Goal: Transaction & Acquisition: Purchase product/service

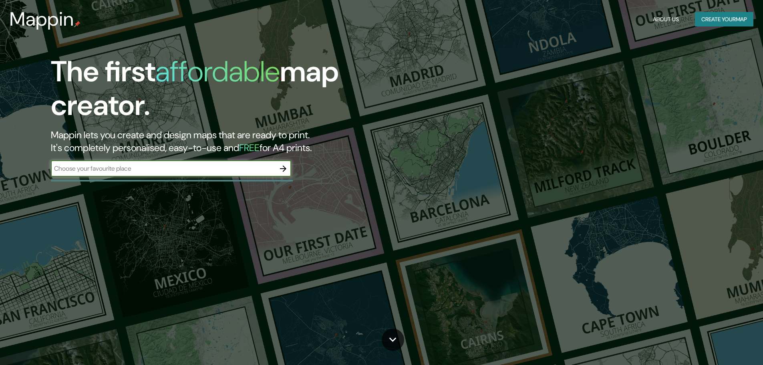
click at [248, 165] on input "text" at bounding box center [163, 168] width 224 height 9
drag, startPoint x: 248, startPoint y: 165, endPoint x: 0, endPoint y: 189, distance: 249.6
click at [0, 189] on div "The first affordable map creator. Mappin lets you create and design maps that a…" at bounding box center [381, 182] width 763 height 365
click at [68, 169] on input "MEGPALAZA" at bounding box center [163, 168] width 224 height 9
type input "MEGAPALAZA"
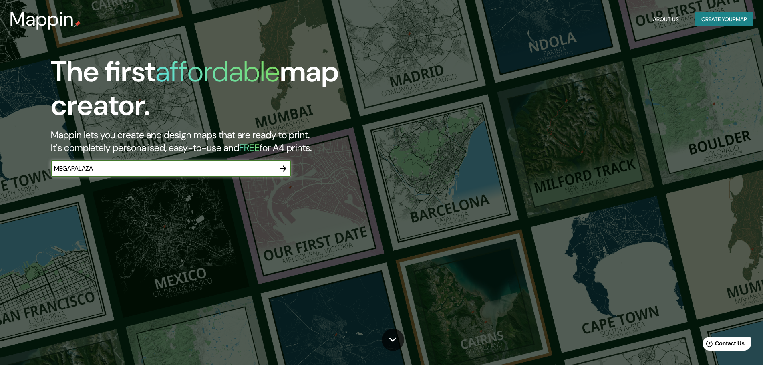
click at [283, 165] on icon "button" at bounding box center [283, 169] width 10 height 10
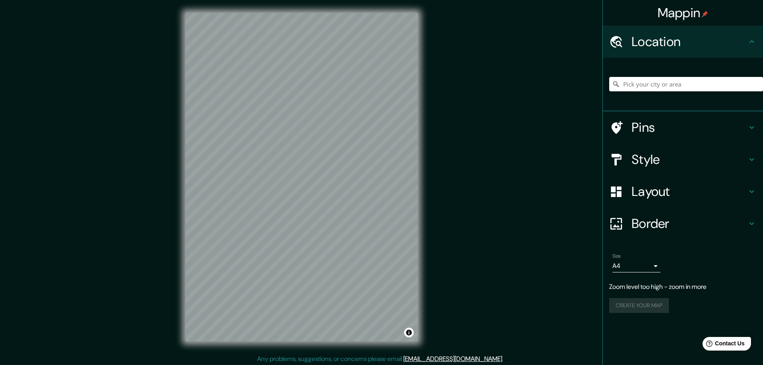
click at [682, 159] on h4 "Style" at bounding box center [689, 159] width 115 height 16
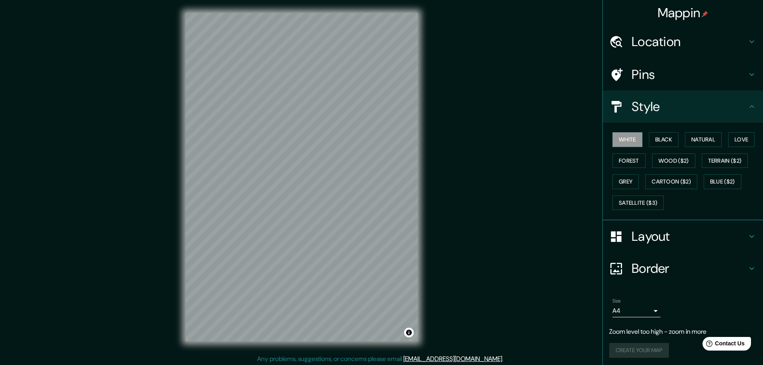
click at [678, 76] on h4 "Pins" at bounding box center [689, 75] width 115 height 16
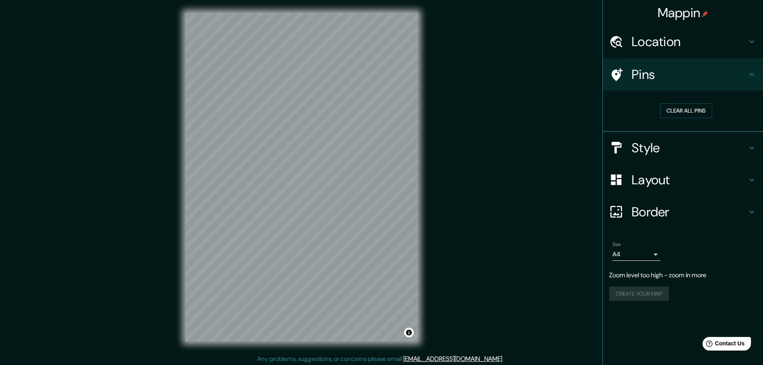
click at [671, 209] on h4 "Border" at bounding box center [689, 212] width 115 height 16
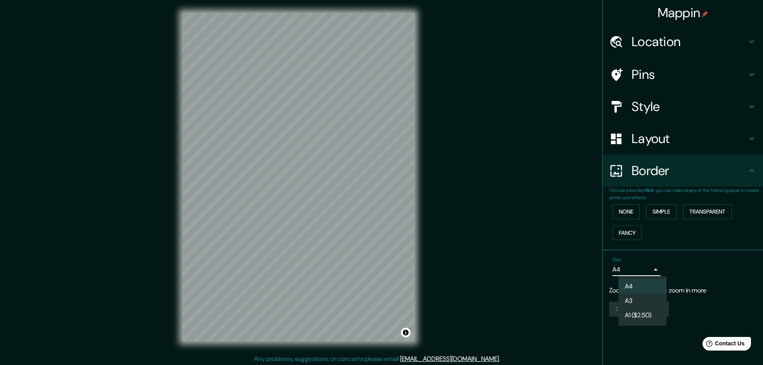
click at [646, 271] on body "Mappin Location Pins Style Layout Border Choose a border. Hint : you can make l…" at bounding box center [381, 182] width 763 height 365
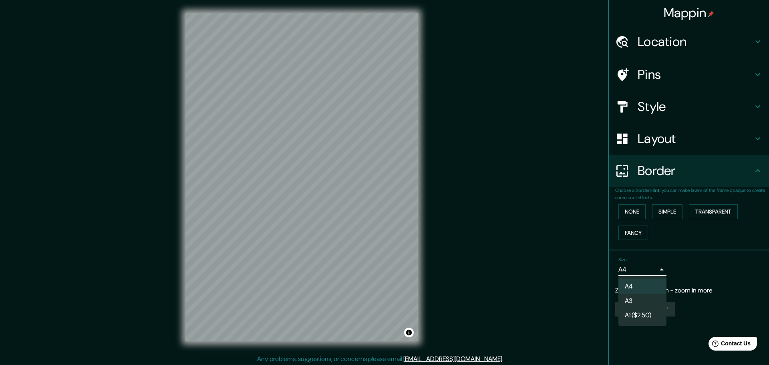
click at [651, 296] on li "A3" at bounding box center [643, 301] width 48 height 14
type input "a4"
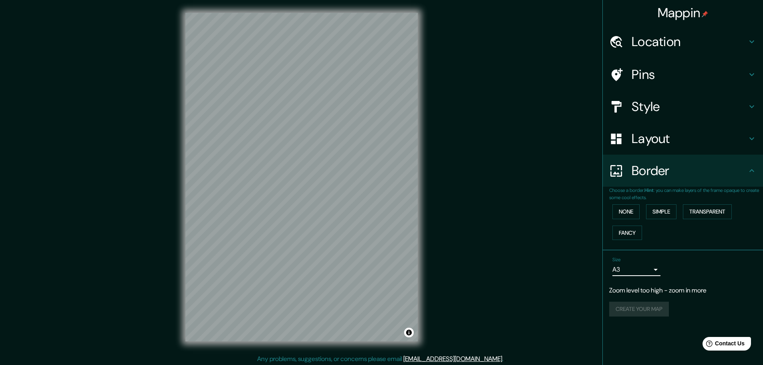
click at [654, 148] on div "Layout" at bounding box center [683, 139] width 160 height 32
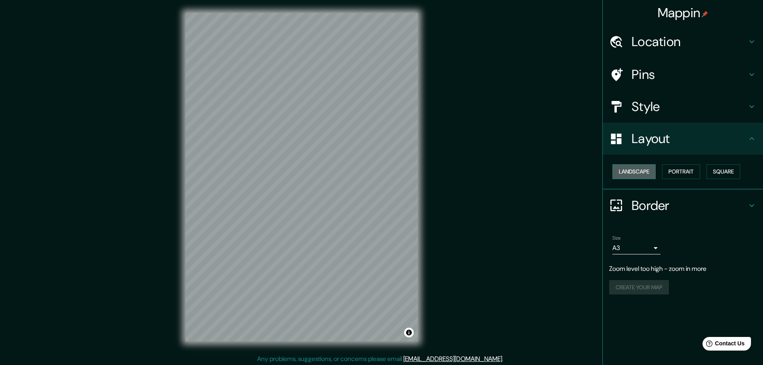
click at [656, 170] on button "Landscape" at bounding box center [634, 171] width 43 height 15
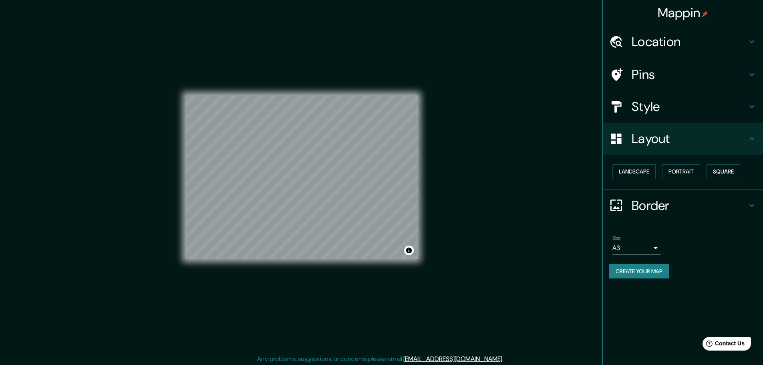
click at [347, 88] on div "© Mapbox © OpenStreetMap Improve this map" at bounding box center [302, 177] width 232 height 329
click at [707, 97] on div "Style" at bounding box center [683, 107] width 160 height 32
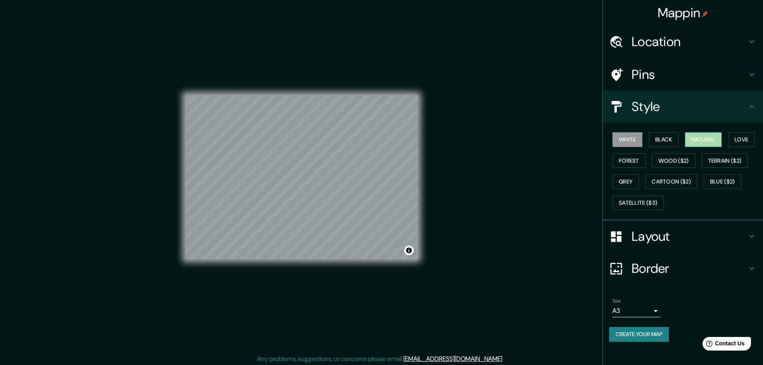
click at [710, 143] on button "Natural" at bounding box center [703, 139] width 37 height 15
click at [639, 161] on button "Forest" at bounding box center [629, 160] width 33 height 15
click at [665, 157] on button "Wood ($2)" at bounding box center [673, 160] width 43 height 15
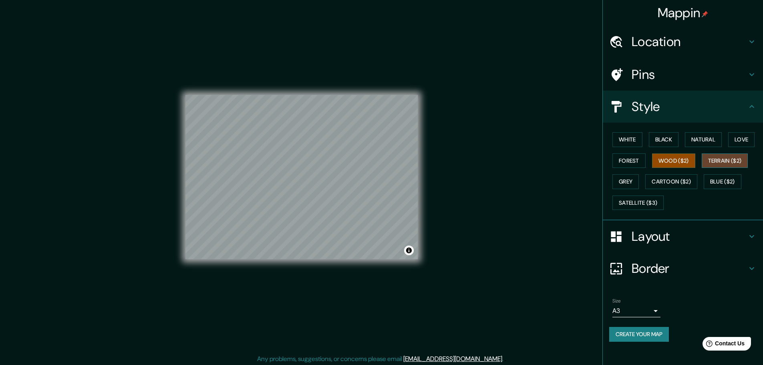
click at [719, 157] on button "Terrain ($2)" at bounding box center [725, 160] width 46 height 15
click at [708, 182] on button "Blue ($2)" at bounding box center [723, 181] width 38 height 15
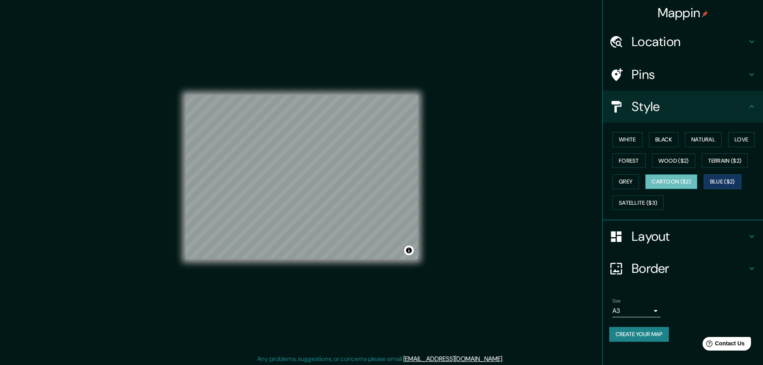
click at [674, 180] on button "Cartoon ($2)" at bounding box center [672, 181] width 52 height 15
click at [627, 180] on button "Grey" at bounding box center [626, 181] width 26 height 15
click at [682, 144] on div "White Black Natural Love Forest Wood ($2) Terrain ($2) Grey Cartoon ($2) Blue (…" at bounding box center [686, 171] width 154 height 84
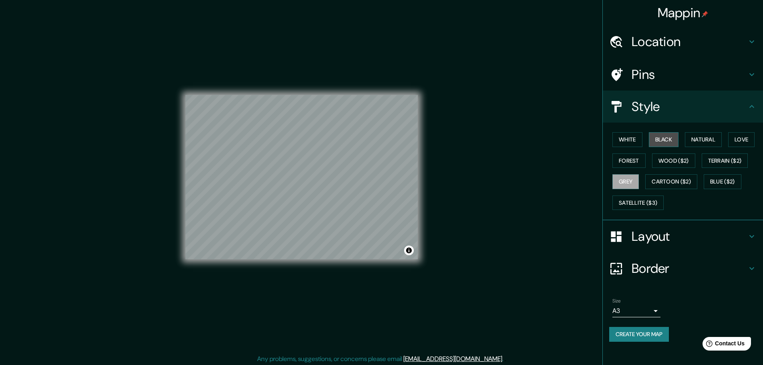
click at [668, 144] on button "Black" at bounding box center [664, 139] width 30 height 15
click at [695, 143] on button "Natural" at bounding box center [703, 139] width 37 height 15
click at [716, 138] on button "Natural" at bounding box center [703, 139] width 37 height 15
drag, startPoint x: 626, startPoint y: 331, endPoint x: 430, endPoint y: 245, distance: 214.2
click at [434, 249] on div "Mappin Location Pins Style White Black Natural Love Forest Wood ($2) Terrain ($…" at bounding box center [381, 183] width 763 height 367
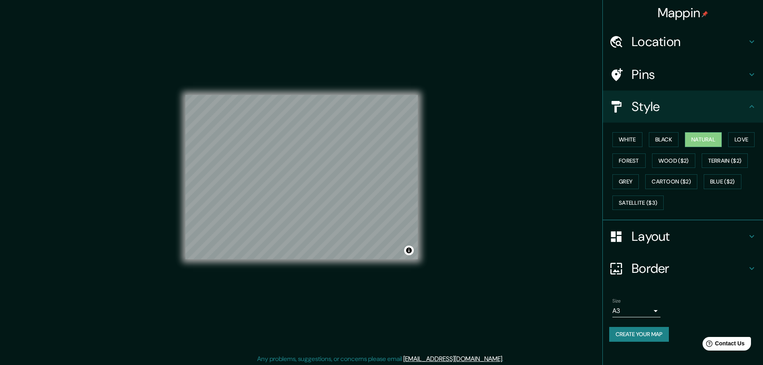
click at [660, 335] on button "Create your map" at bounding box center [639, 334] width 60 height 15
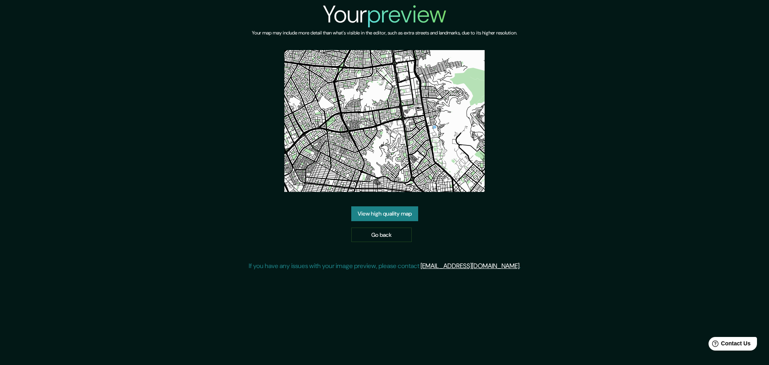
click at [405, 216] on link "View high quality map" at bounding box center [384, 213] width 67 height 15
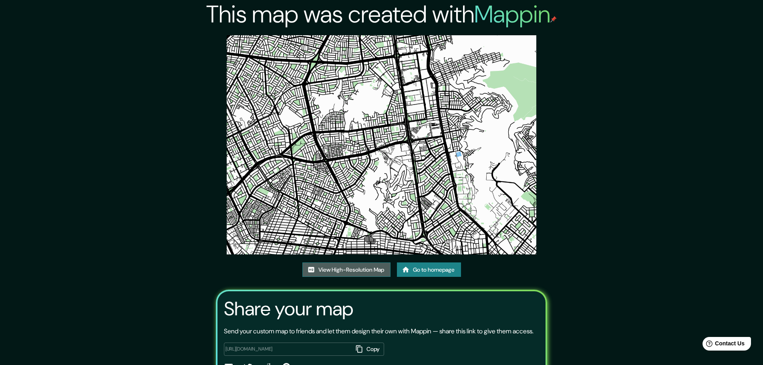
drag, startPoint x: 446, startPoint y: 63, endPoint x: 339, endPoint y: 269, distance: 233.0
click at [339, 269] on link "View High-Resolution Map" at bounding box center [347, 269] width 88 height 15
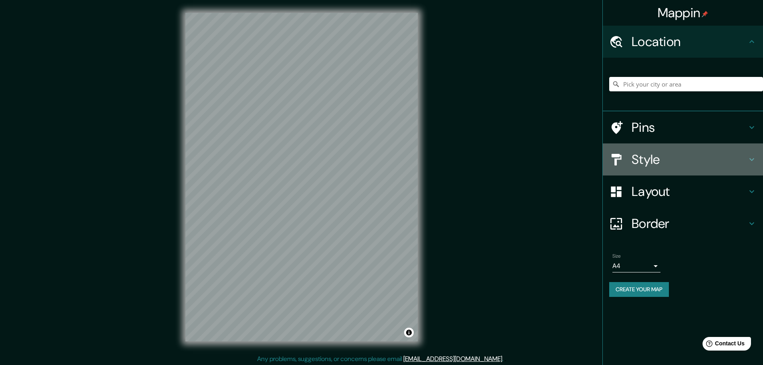
click at [652, 164] on h4 "Style" at bounding box center [689, 159] width 115 height 16
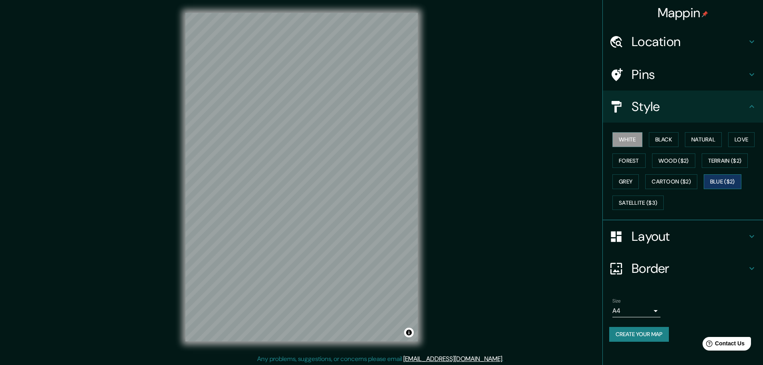
click at [728, 182] on button "Blue ($2)" at bounding box center [723, 181] width 38 height 15
click at [434, 230] on div "Mappin Location Pins Style White Black Natural Love Forest Wood ($2) Terrain ($…" at bounding box center [381, 183] width 763 height 367
click at [422, 208] on div "© Mapbox © OpenStreetMap Improve this map" at bounding box center [302, 177] width 258 height 354
click at [177, 171] on div "© Mapbox © OpenStreetMap Improve this map" at bounding box center [302, 177] width 258 height 354
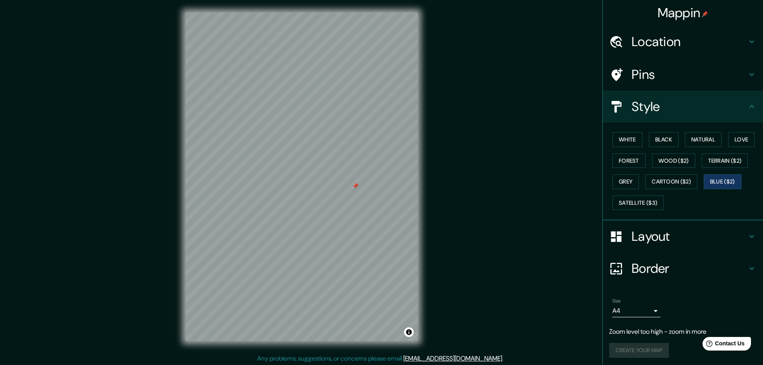
click at [442, 211] on div "Mappin Location Pins Style White Black Natural Love Forest Wood ($2) Terrain ($…" at bounding box center [381, 183] width 763 height 367
click at [689, 159] on div "Mappin Location Pins Style White Black Natural Love Forest Wood ($2) Terrain ($…" at bounding box center [381, 183] width 763 height 367
click at [479, 176] on div "Mappin Location Pins Style White Black Natural Love Forest Wood ($2) Terrain ($…" at bounding box center [381, 183] width 763 height 367
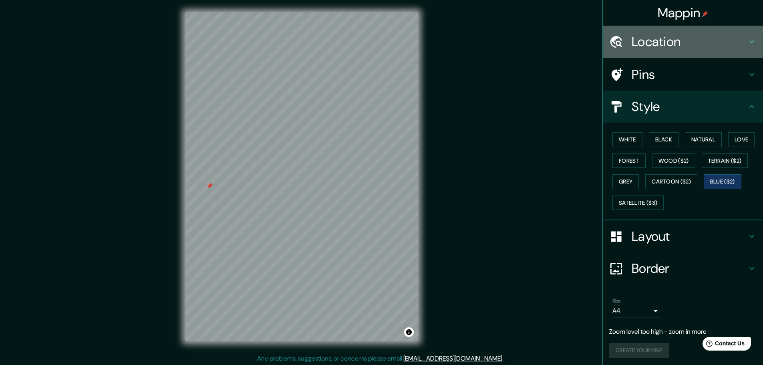
click at [664, 36] on h4 "Location" at bounding box center [689, 42] width 115 height 16
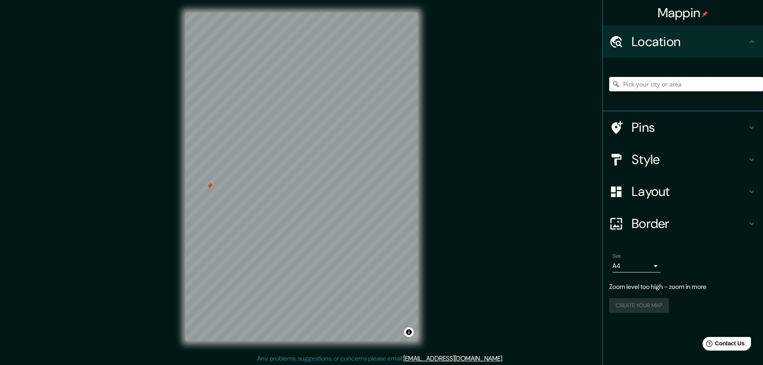
click at [666, 86] on input "Pick your city or area" at bounding box center [686, 84] width 154 height 14
type input "LIMA"
click at [686, 85] on input "LIMA" at bounding box center [686, 84] width 154 height 14
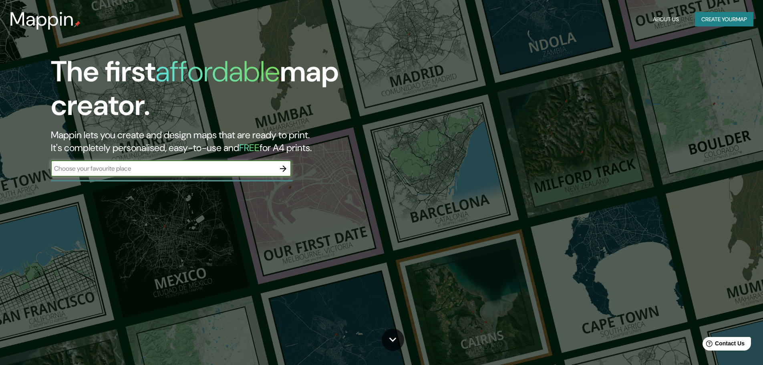
click at [262, 171] on input "text" at bounding box center [163, 168] width 224 height 9
type input "miraflores"
click at [281, 167] on icon "button" at bounding box center [283, 169] width 10 height 10
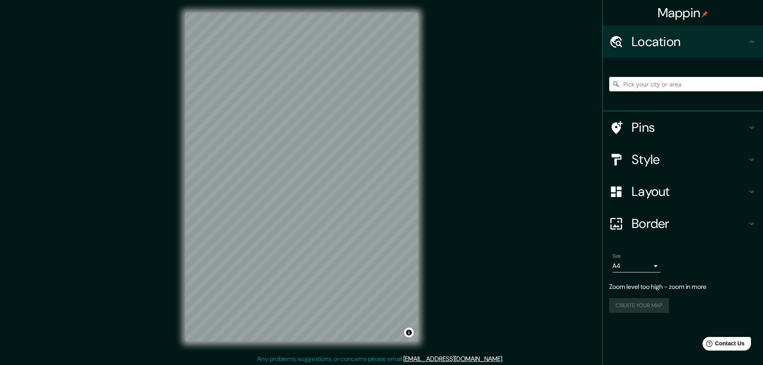
click at [425, 178] on div "© Mapbox © OpenStreetMap Improve this map" at bounding box center [302, 177] width 258 height 354
click at [423, 188] on div "© Mapbox © OpenStreetMap Improve this map" at bounding box center [302, 177] width 258 height 354
click at [520, 132] on div "Mappin Location Pins Style Layout Border Choose a border. Hint : you can make l…" at bounding box center [381, 183] width 763 height 367
click at [649, 77] on input "Pick your city or area" at bounding box center [686, 84] width 154 height 14
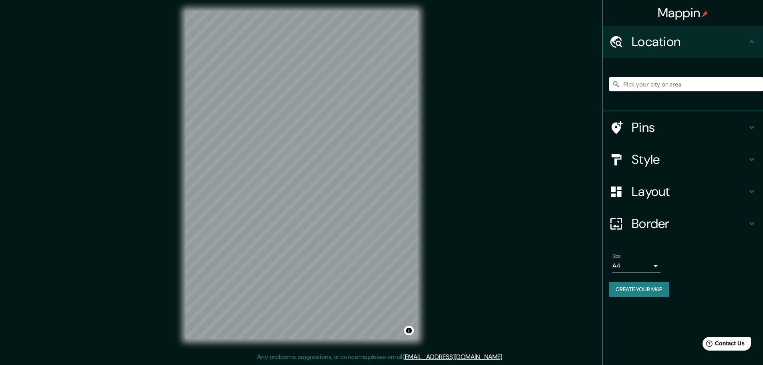
scroll to position [1, 0]
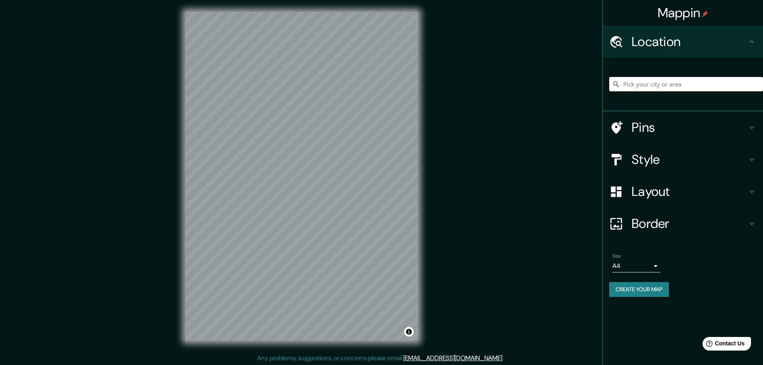
click at [692, 82] on input "Pick your city or area" at bounding box center [686, 84] width 154 height 14
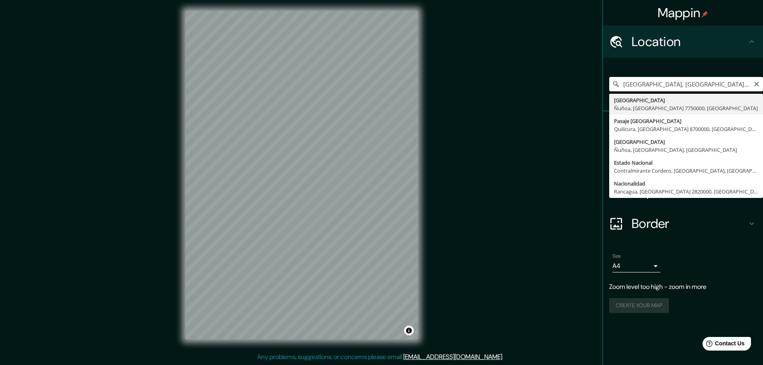
click at [691, 79] on input "Estadio Nacional, Ñuñoa, Región Metropolitana de Santiago 7750000, Chile" at bounding box center [686, 84] width 154 height 14
drag, startPoint x: 672, startPoint y: 87, endPoint x: 769, endPoint y: 97, distance: 97.1
click at [763, 97] on html "Mappin Location Estadio Nacional, Ñuñoa, Región Metropolitana de Santiago 77500…" at bounding box center [381, 180] width 763 height 365
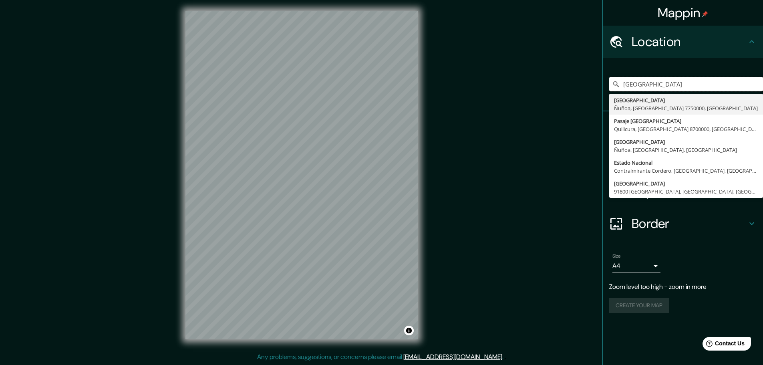
type input "Estadio Nacional"
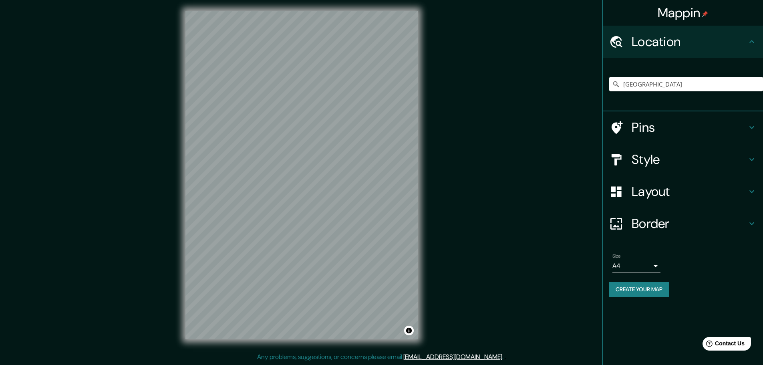
click at [693, 193] on h4 "Layout" at bounding box center [689, 192] width 115 height 16
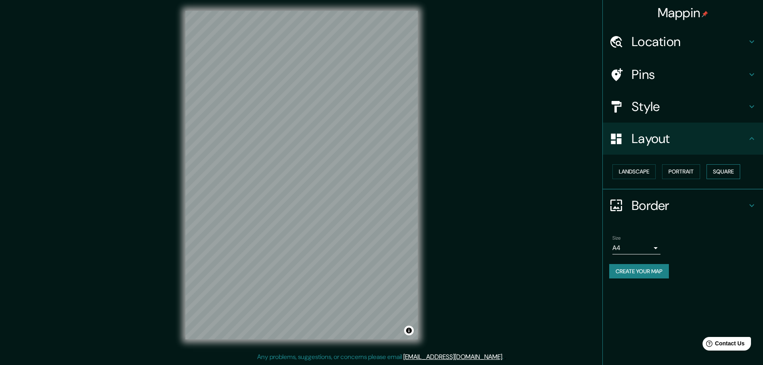
click at [723, 169] on button "Square" at bounding box center [724, 171] width 34 height 15
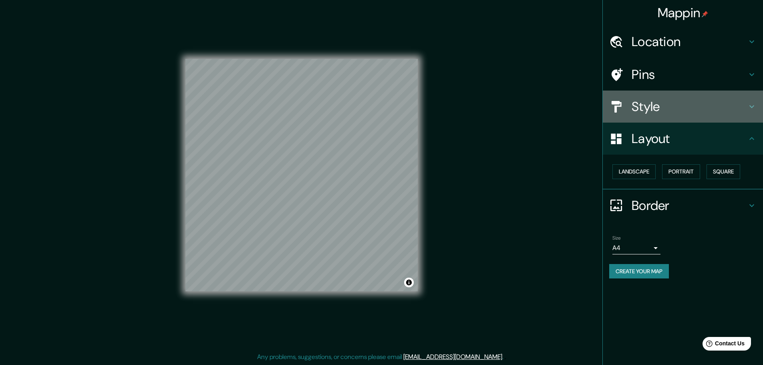
click at [732, 98] on div "Style" at bounding box center [683, 107] width 160 height 32
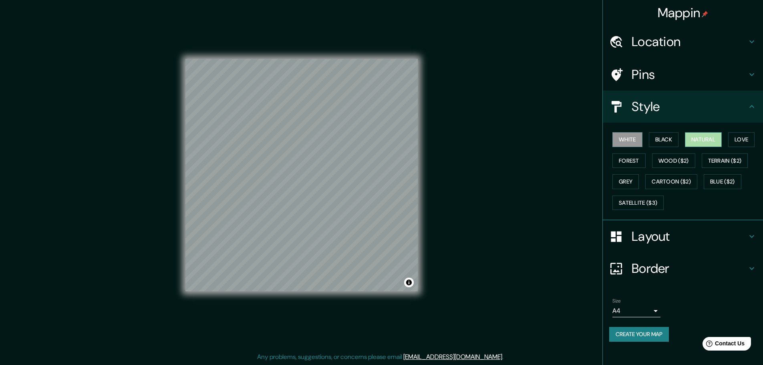
click at [691, 141] on button "Natural" at bounding box center [703, 139] width 37 height 15
click at [664, 137] on button "Black" at bounding box center [664, 139] width 30 height 15
click at [630, 161] on button "Forest" at bounding box center [629, 160] width 33 height 15
click at [632, 175] on button "Grey" at bounding box center [626, 181] width 26 height 15
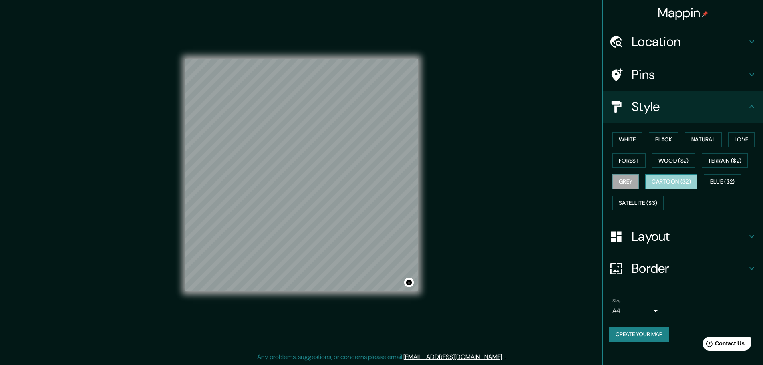
click at [663, 182] on button "Cartoon ($2)" at bounding box center [672, 181] width 52 height 15
click at [675, 160] on button "Wood ($2)" at bounding box center [673, 160] width 43 height 15
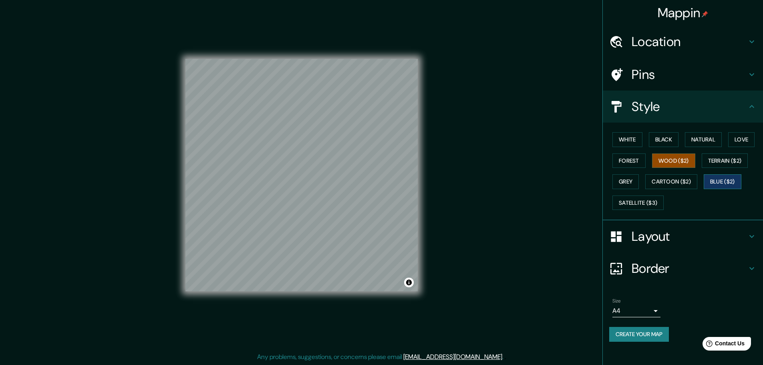
click at [722, 184] on button "Blue ($2)" at bounding box center [723, 181] width 38 height 15
click at [720, 157] on button "Terrain ($2)" at bounding box center [725, 160] width 46 height 15
click at [730, 144] on div "White Black Natural Love Forest Wood ($2) Terrain ($2) Grey Cartoon ($2) Blue (…" at bounding box center [686, 171] width 154 height 84
click at [744, 139] on button "Love" at bounding box center [741, 139] width 26 height 15
click at [698, 135] on button "Natural" at bounding box center [703, 139] width 37 height 15
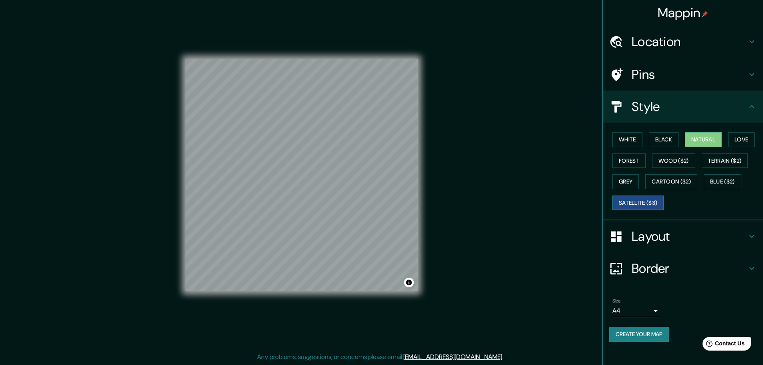
click at [646, 196] on button "Satellite ($3)" at bounding box center [638, 203] width 51 height 15
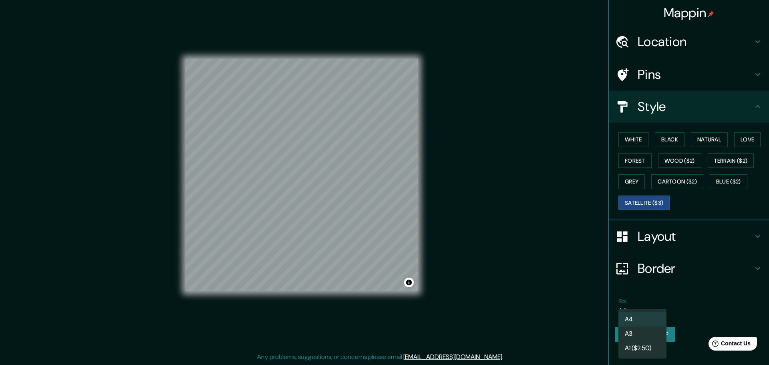
click at [654, 309] on body "Mappin Location Estadio Nacional Estadio Nacional Ñuñoa, Región Metropolitana d…" at bounding box center [384, 180] width 769 height 365
click at [655, 333] on li "A3" at bounding box center [643, 334] width 48 height 14
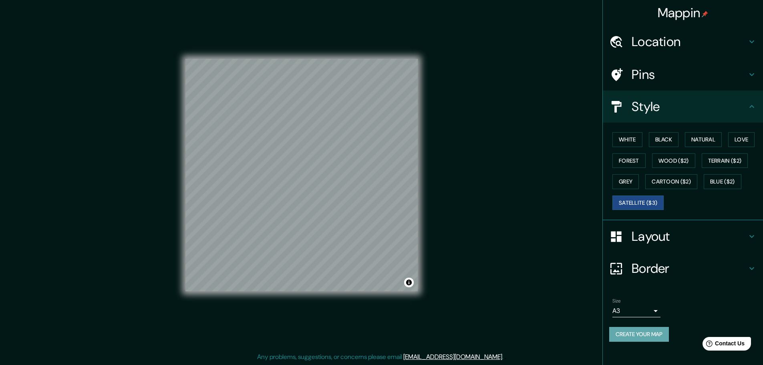
click at [656, 335] on button "Create your map" at bounding box center [639, 334] width 60 height 15
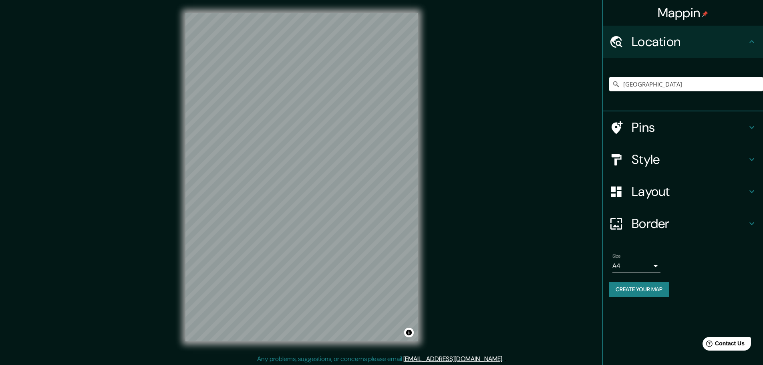
click at [678, 196] on h4 "Layout" at bounding box center [689, 192] width 115 height 16
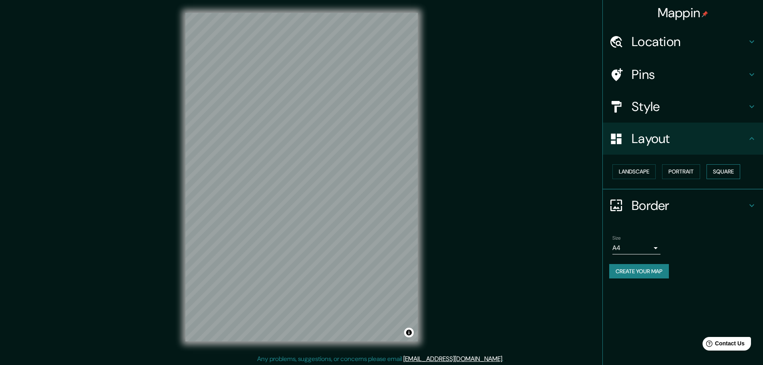
click at [735, 171] on button "Square" at bounding box center [724, 171] width 34 height 15
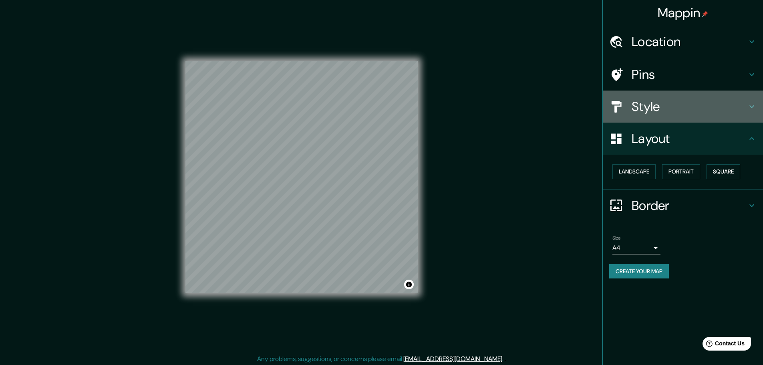
click at [677, 111] on h4 "Style" at bounding box center [689, 107] width 115 height 16
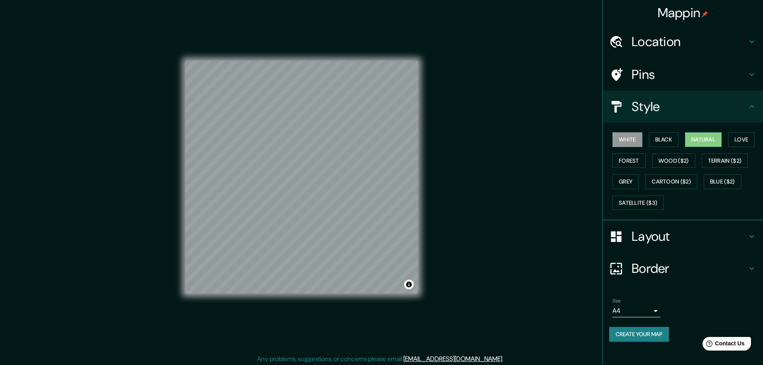
click at [697, 143] on button "Natural" at bounding box center [703, 139] width 37 height 15
click at [680, 66] on div "Pins" at bounding box center [683, 75] width 160 height 32
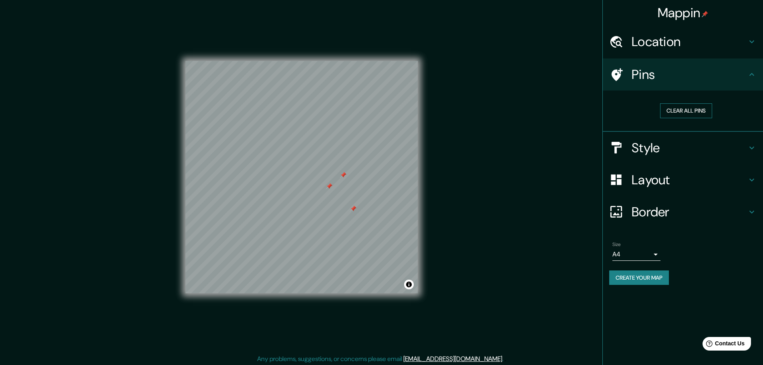
click at [682, 116] on button "Clear all pins" at bounding box center [686, 110] width 52 height 15
click at [678, 106] on button "Clear all pins" at bounding box center [686, 110] width 52 height 15
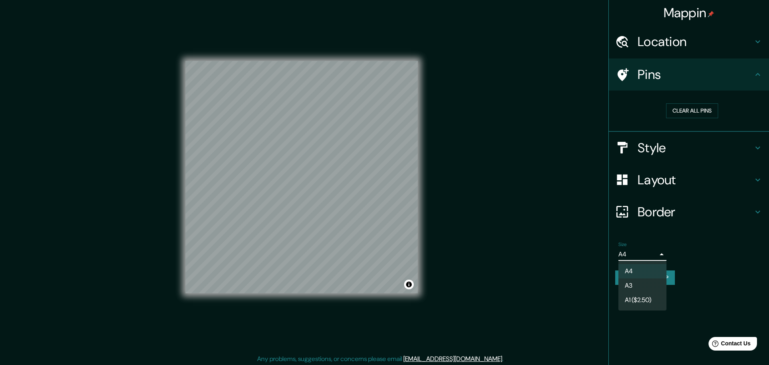
click at [644, 255] on body "Mappin Location Estadio Nacional Pins Clear all pins Style Layout Border Choose…" at bounding box center [384, 182] width 769 height 365
click at [644, 284] on li "A3" at bounding box center [643, 285] width 48 height 14
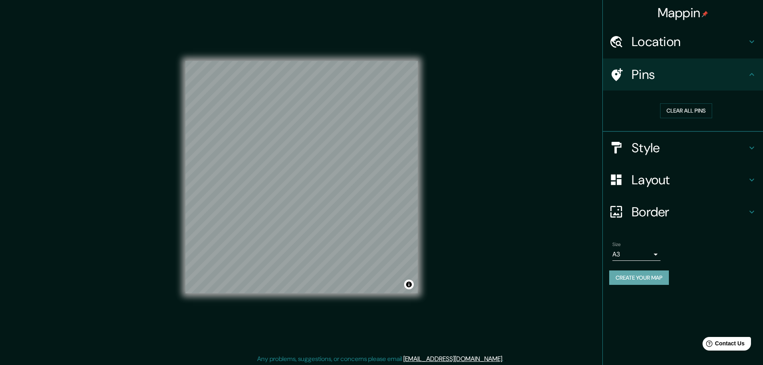
click at [650, 279] on button "Create your map" at bounding box center [639, 277] width 60 height 15
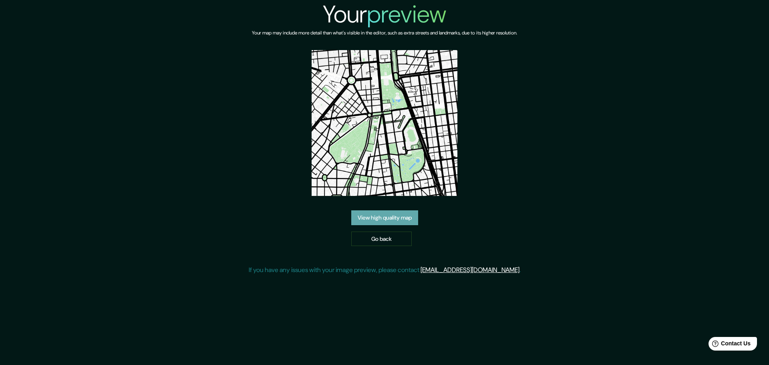
click at [406, 214] on link "View high quality map" at bounding box center [384, 217] width 67 height 15
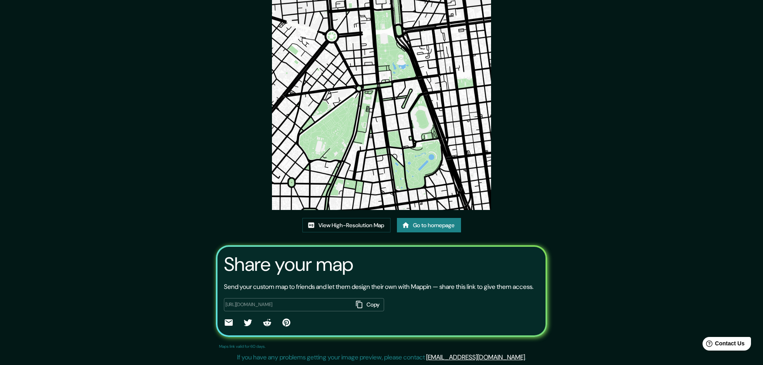
scroll to position [54, 0]
click at [416, 218] on link "Go to homepage" at bounding box center [429, 225] width 64 height 15
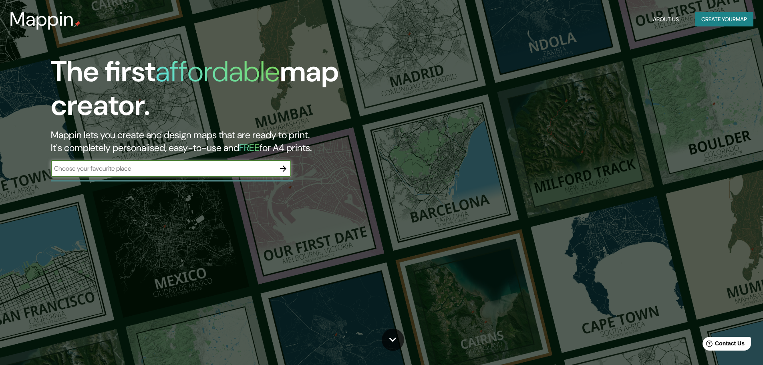
click at [236, 171] on input "text" at bounding box center [163, 168] width 224 height 9
